Goal: Task Accomplishment & Management: Complete application form

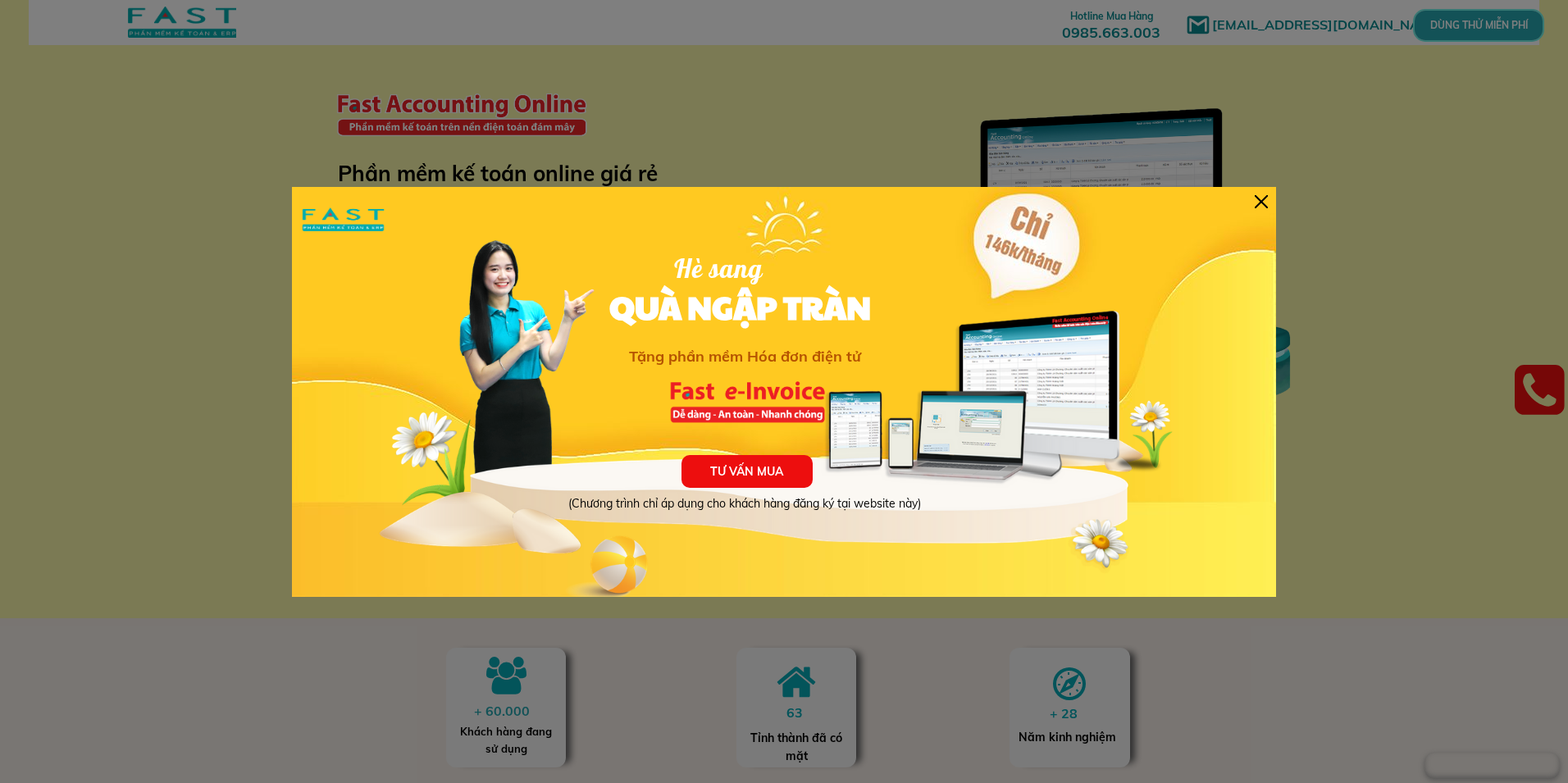
click at [1265, 203] on div at bounding box center [1261, 201] width 13 height 13
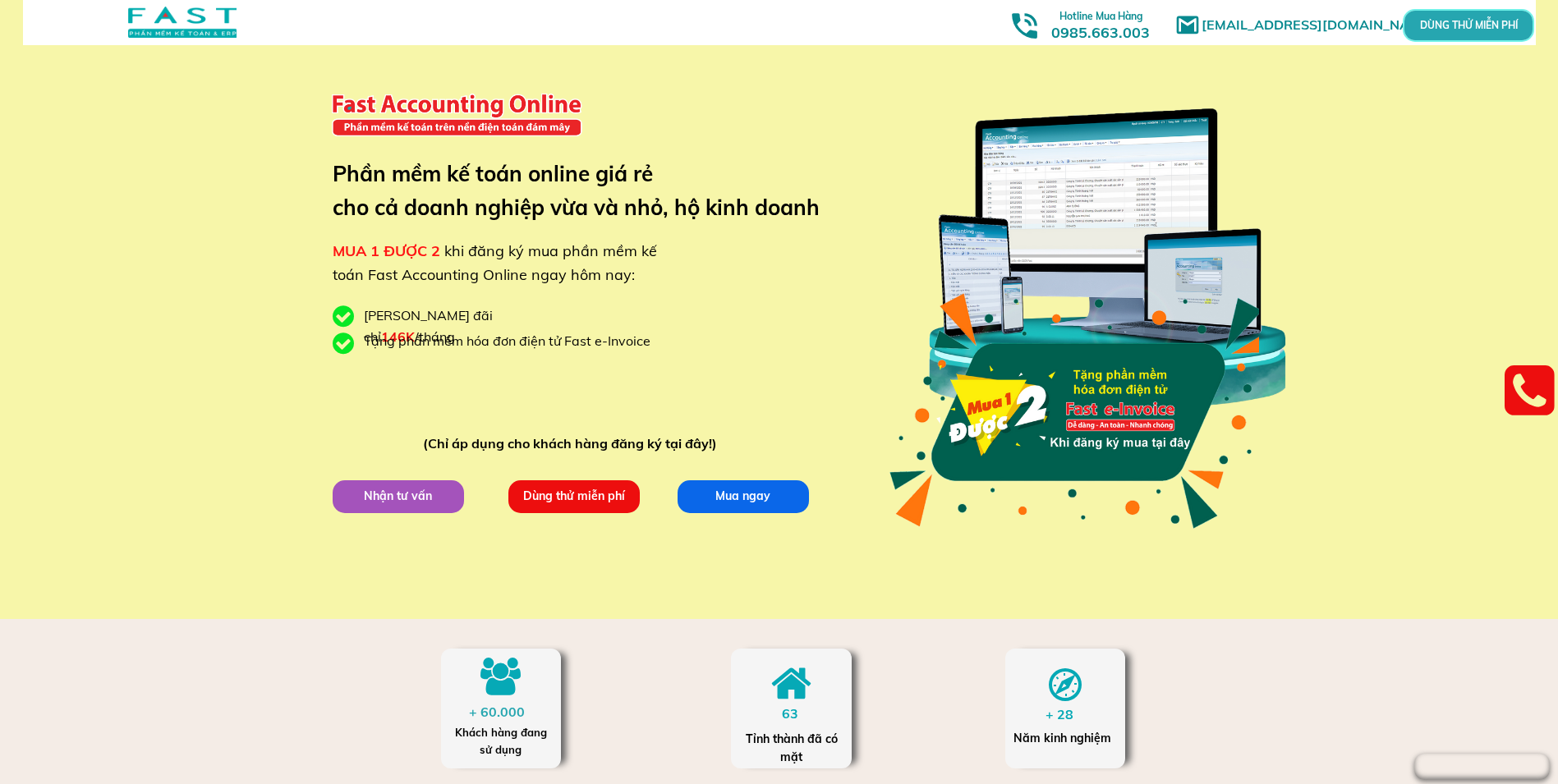
click at [561, 496] on p "Dùng thử miễn phí" at bounding box center [573, 496] width 131 height 33
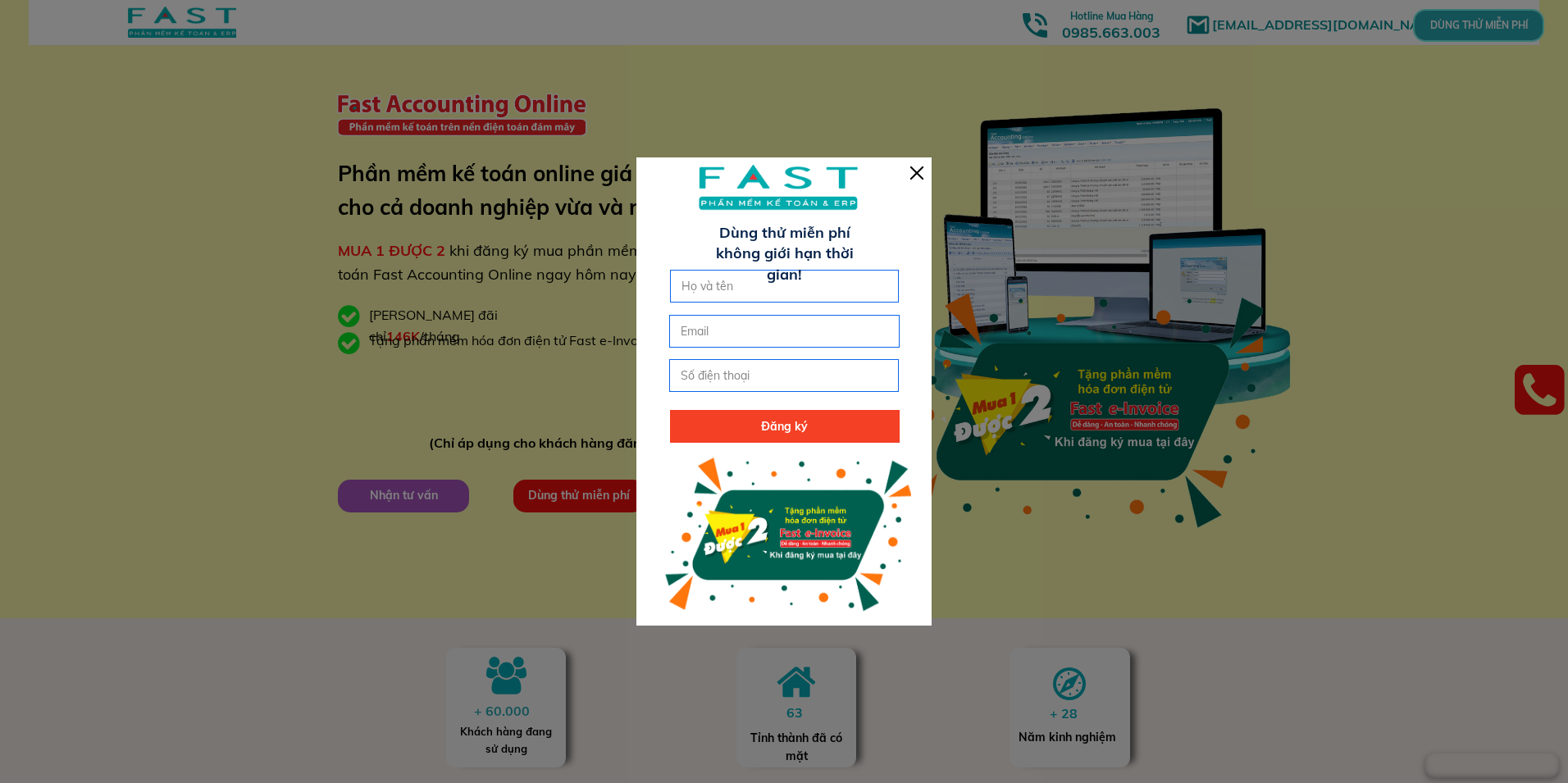
click at [724, 298] on input "text" at bounding box center [785, 286] width 215 height 31
type input "[PERSON_NAME]"
type input "[EMAIL_ADDRESS][DOMAIN_NAME]"
type input "0373642397"
drag, startPoint x: 807, startPoint y: 286, endPoint x: 589, endPoint y: 261, distance: 219.4
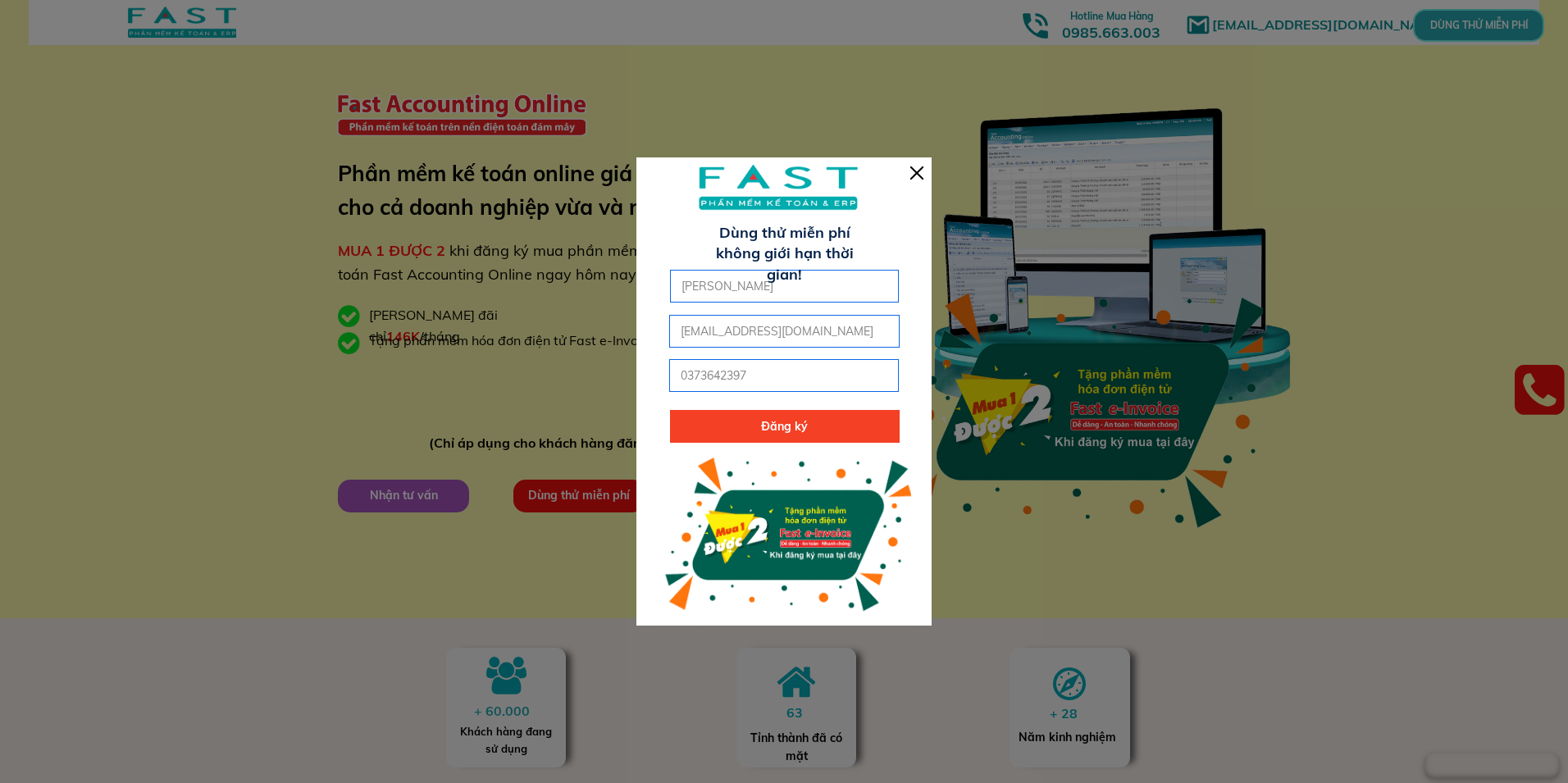
type input "[PERSON_NAME]"
click at [729, 426] on p "Đăng ký" at bounding box center [785, 427] width 230 height 33
